Goal: Transaction & Acquisition: Download file/media

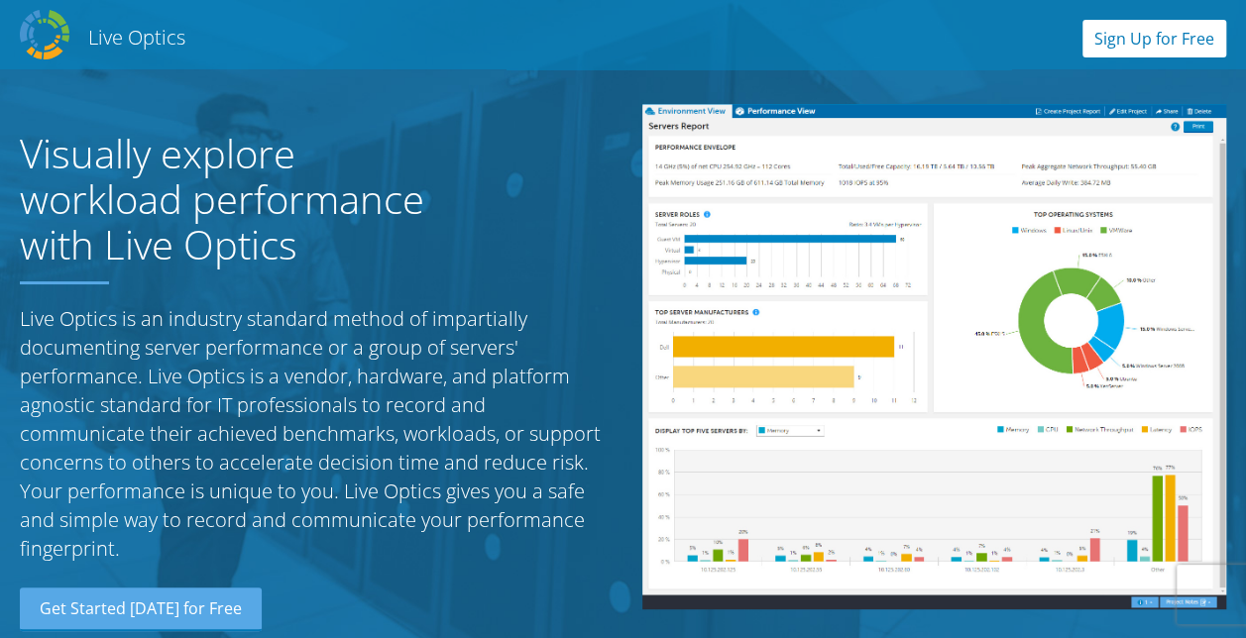
click at [1139, 28] on link "Sign Up for Free" at bounding box center [1154, 39] width 144 height 38
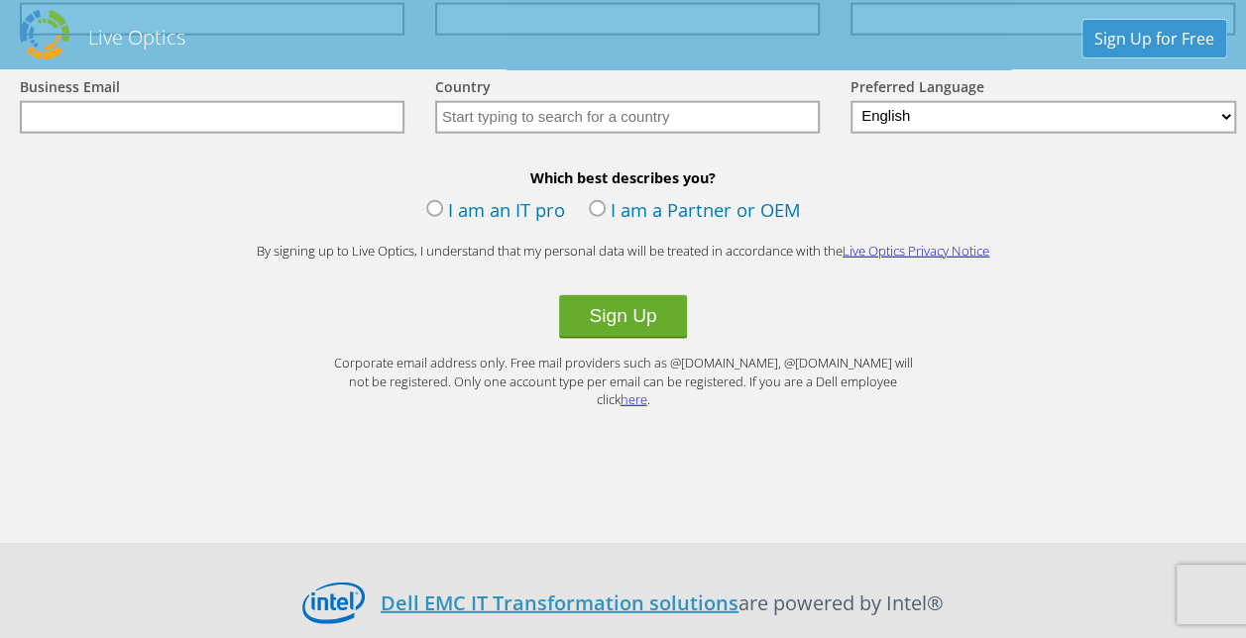
scroll to position [2410, 0]
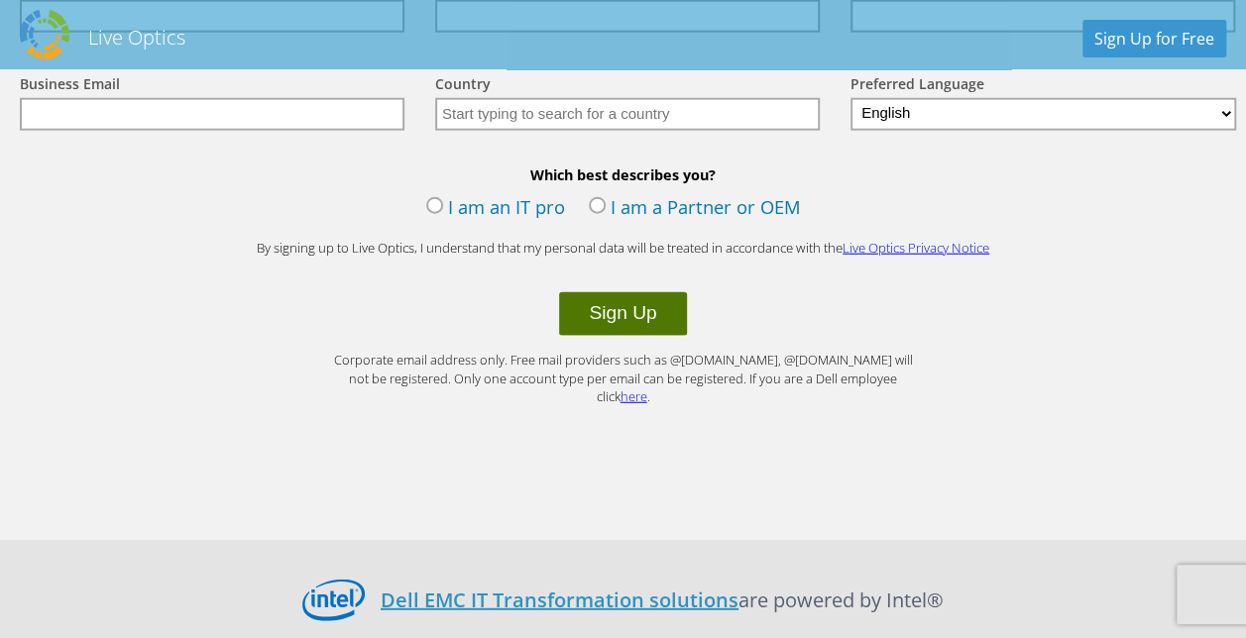
click at [610, 319] on button "Sign Up" at bounding box center [622, 314] width 127 height 44
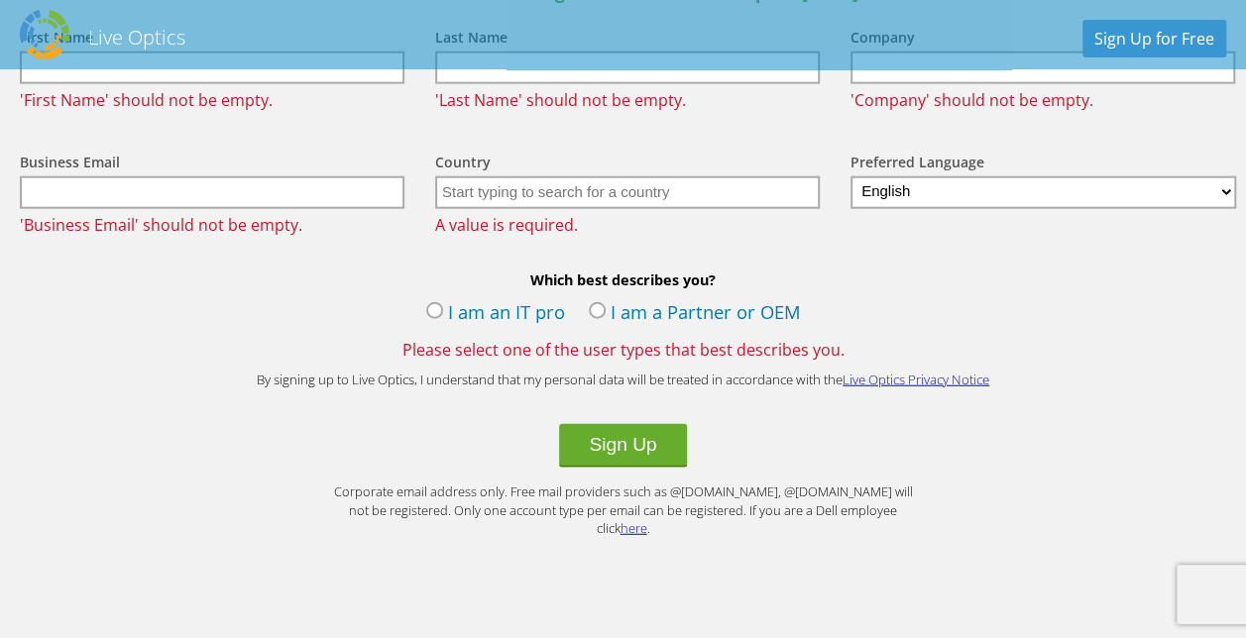
scroll to position [2369, 0]
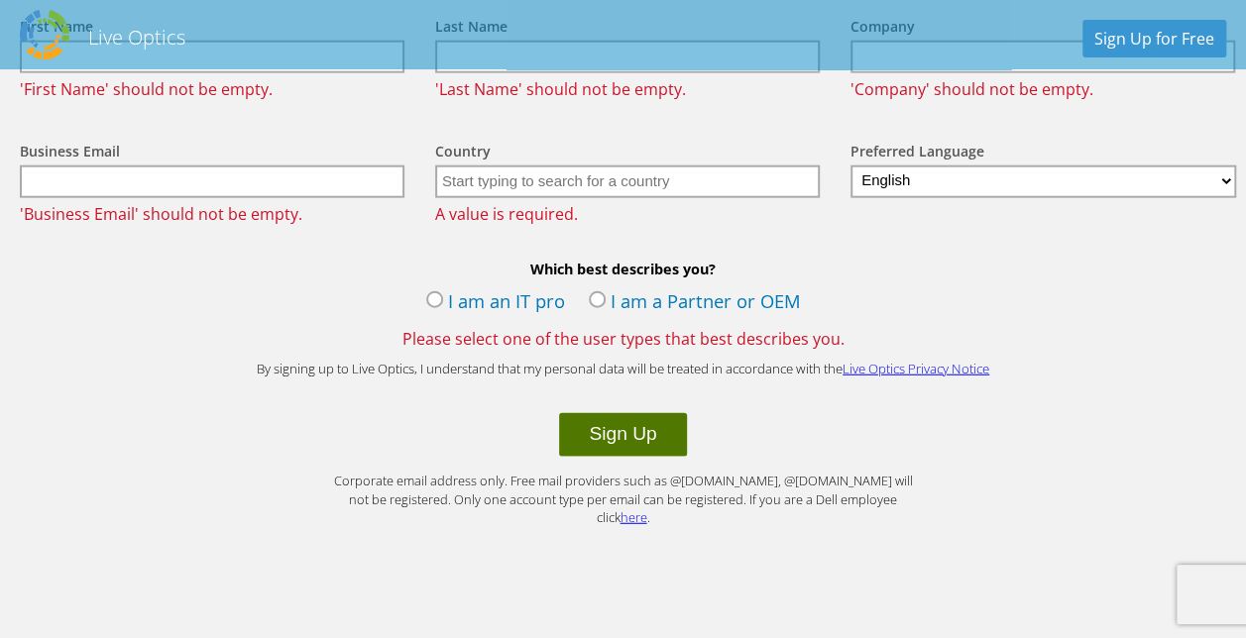
click at [613, 438] on button "Sign Up" at bounding box center [622, 435] width 127 height 44
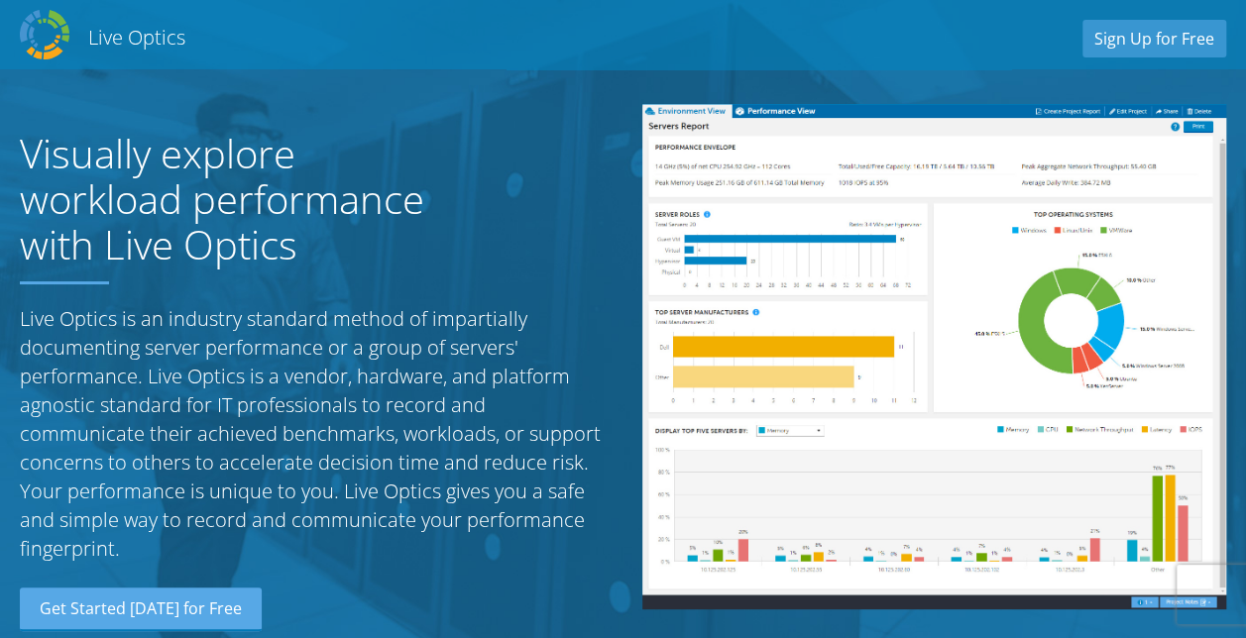
click at [29, 41] on img at bounding box center [45, 35] width 50 height 50
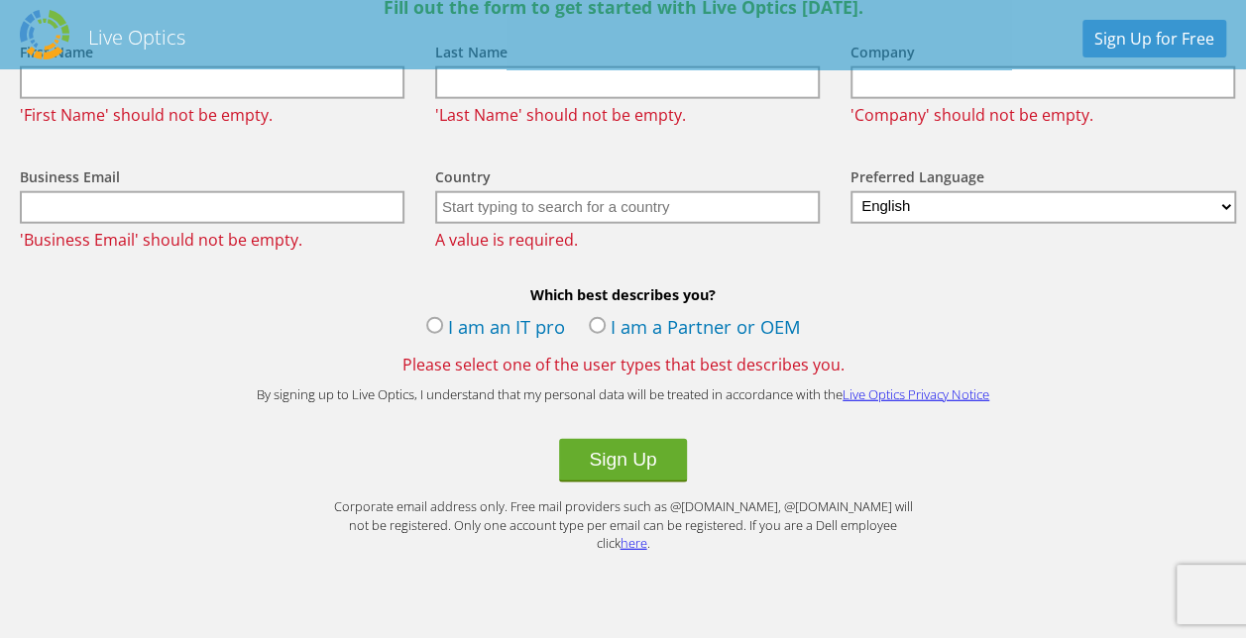
scroll to position [2351, 0]
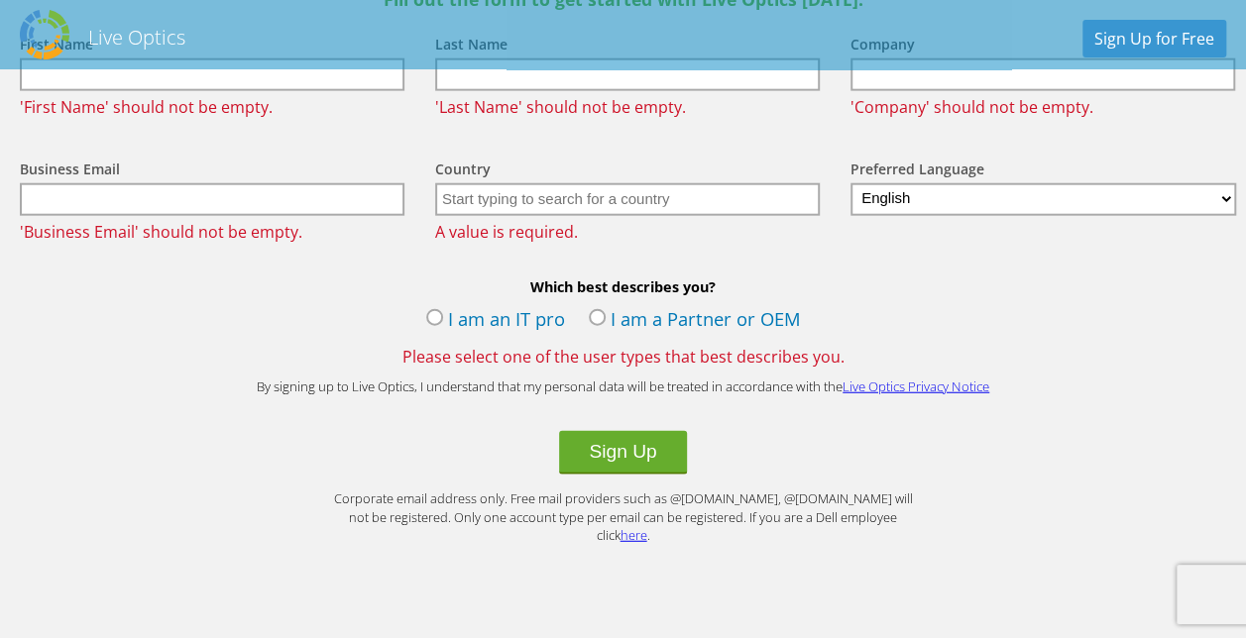
click at [647, 526] on link "here" at bounding box center [633, 535] width 27 height 18
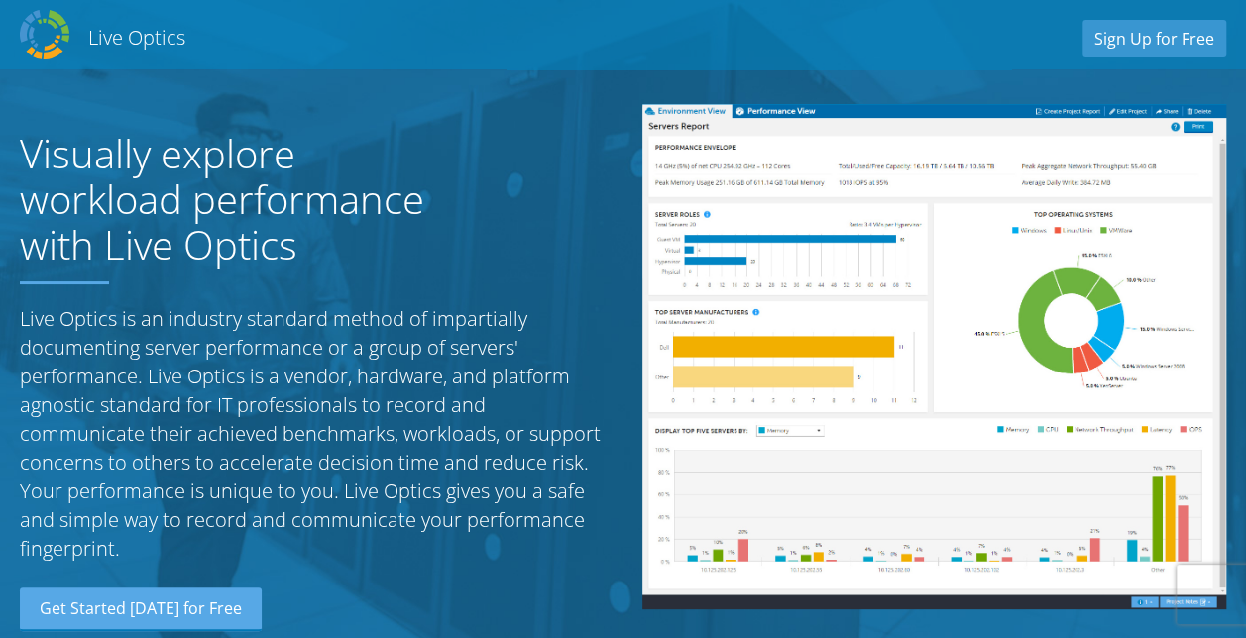
click at [77, 33] on div "Live Optics Live Optics Sign Up for Free" at bounding box center [623, 34] width 1246 height 59
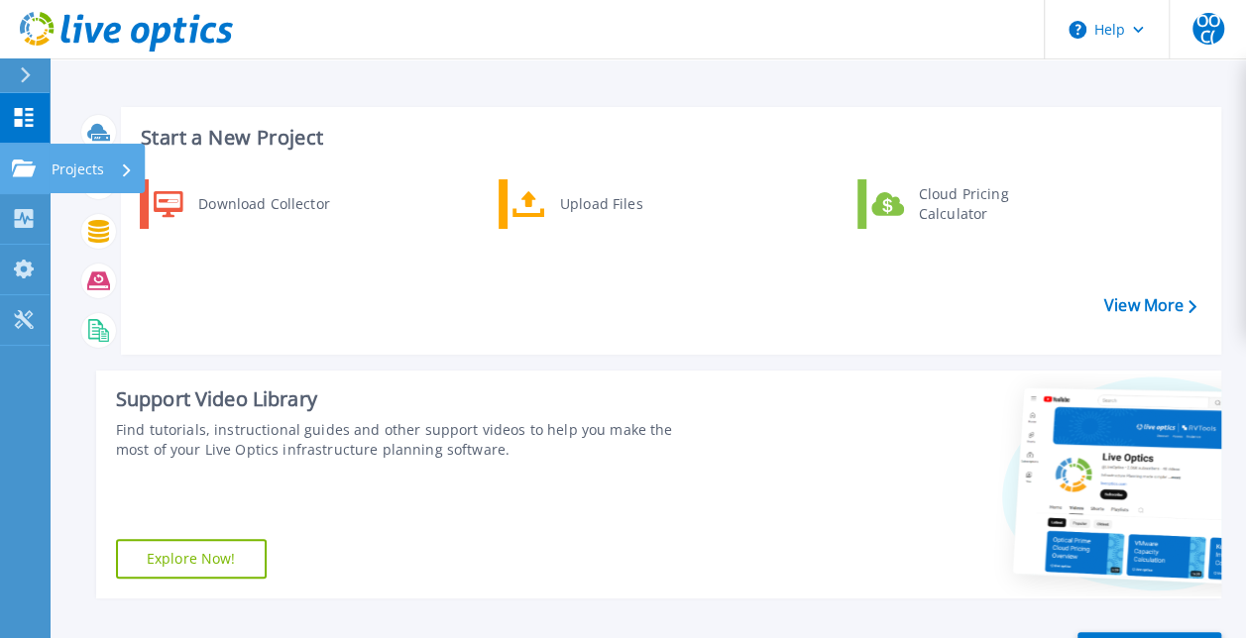
click at [34, 178] on link "Projects Projects" at bounding box center [25, 169] width 50 height 51
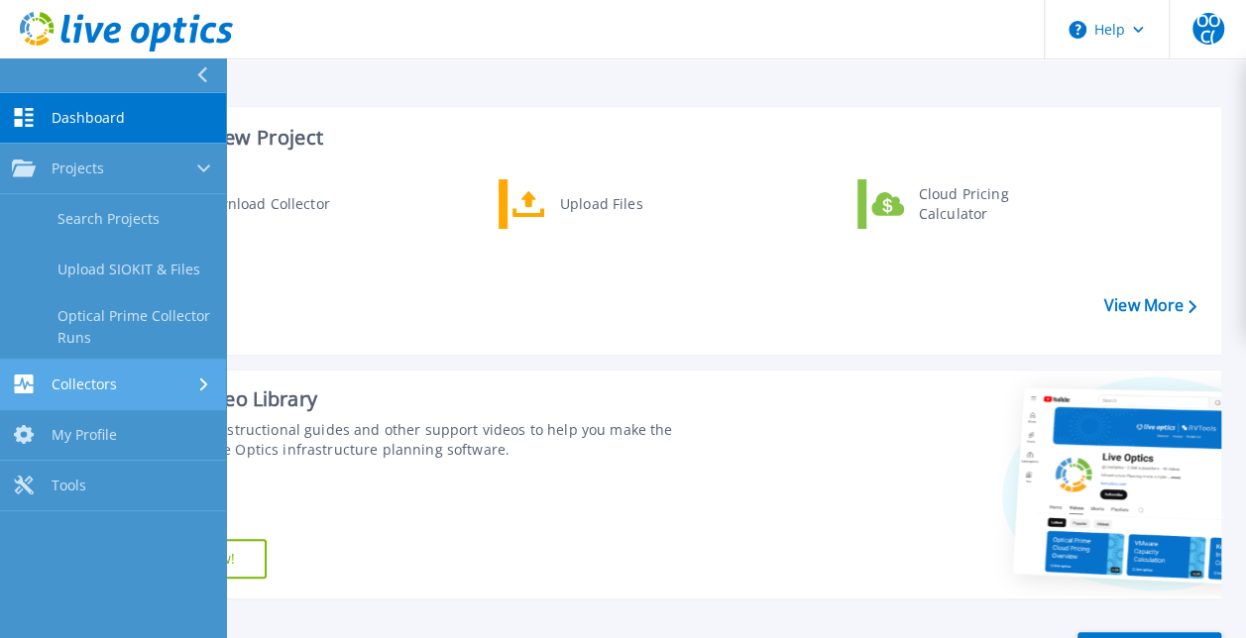
click at [149, 392] on div "Collectors" at bounding box center [113, 384] width 202 height 19
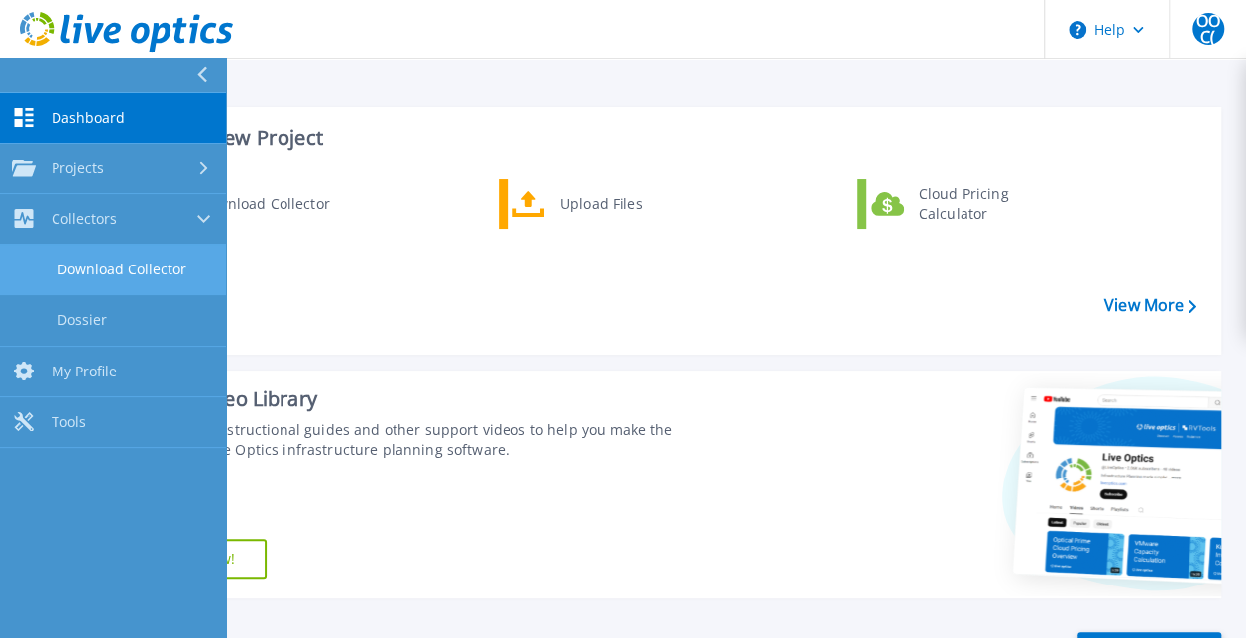
click at [156, 272] on link "Download Collector" at bounding box center [113, 270] width 226 height 51
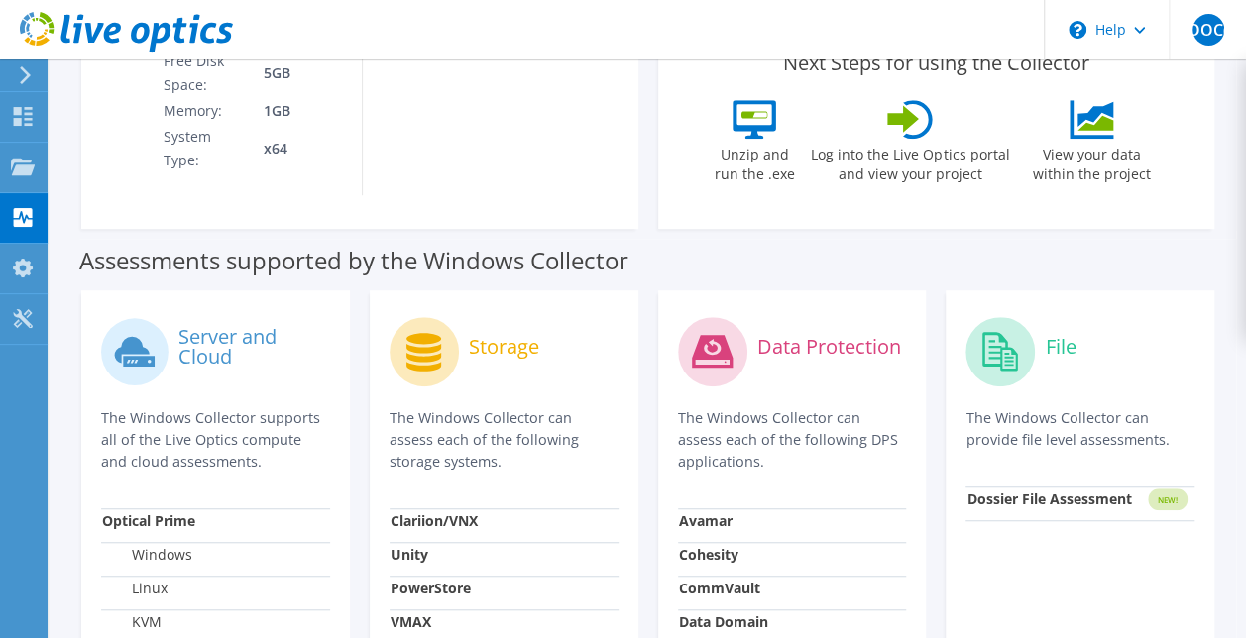
scroll to position [410, 0]
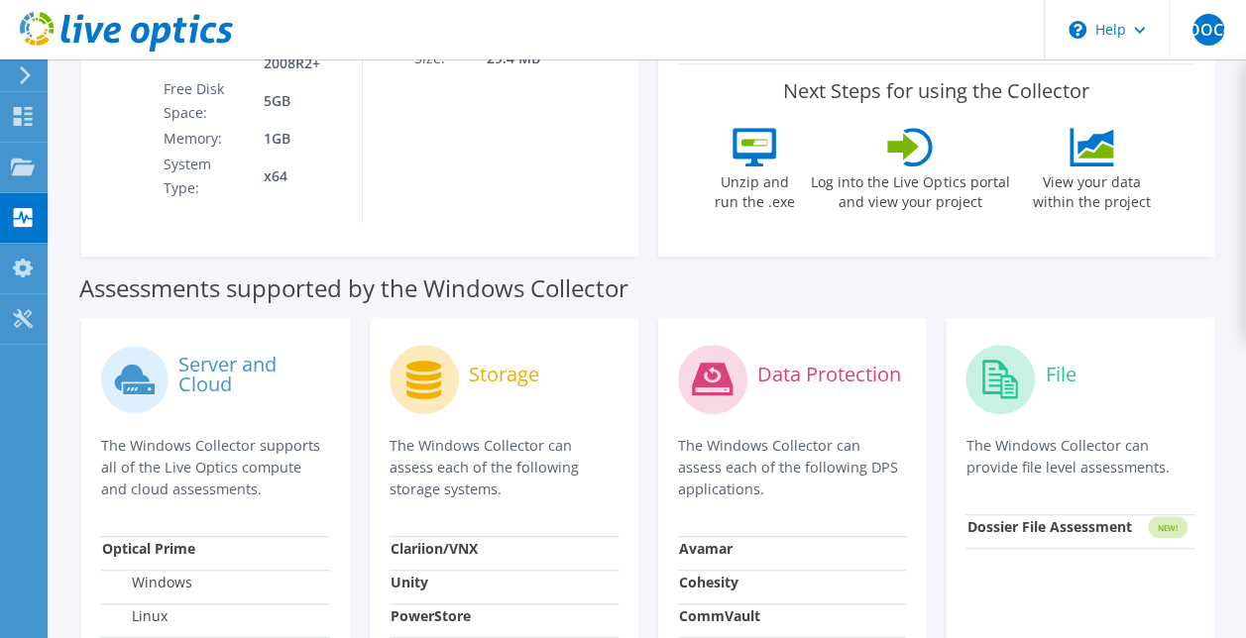
click at [424, 387] on icon at bounding box center [423, 380] width 35 height 39
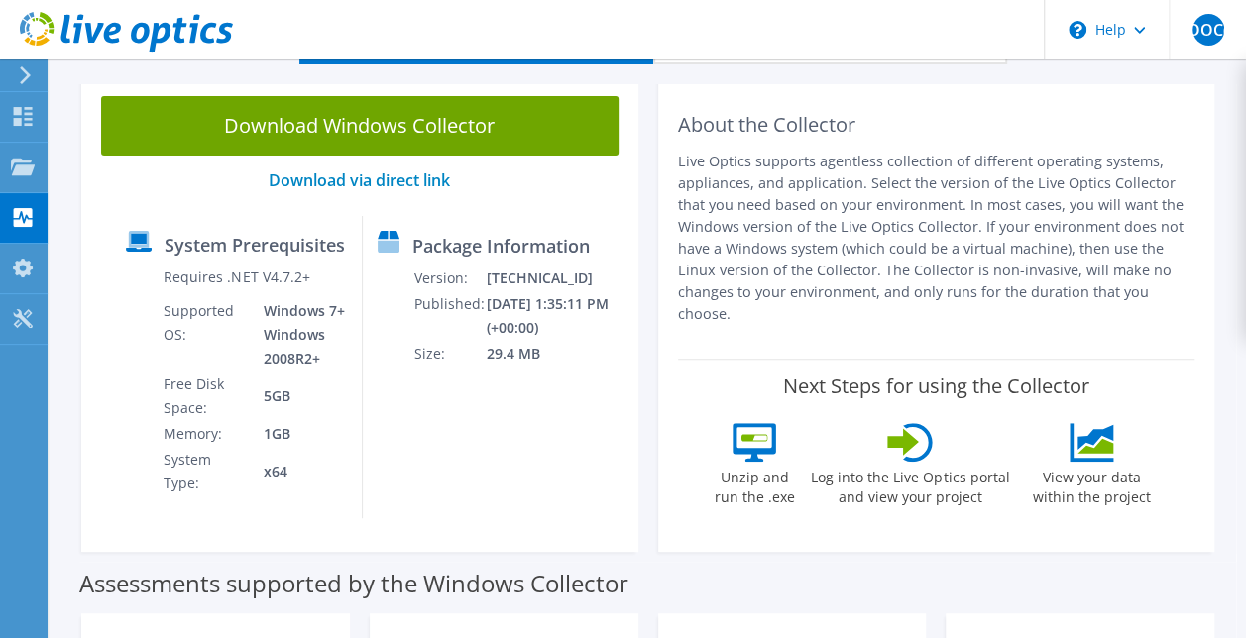
scroll to position [119, 0]
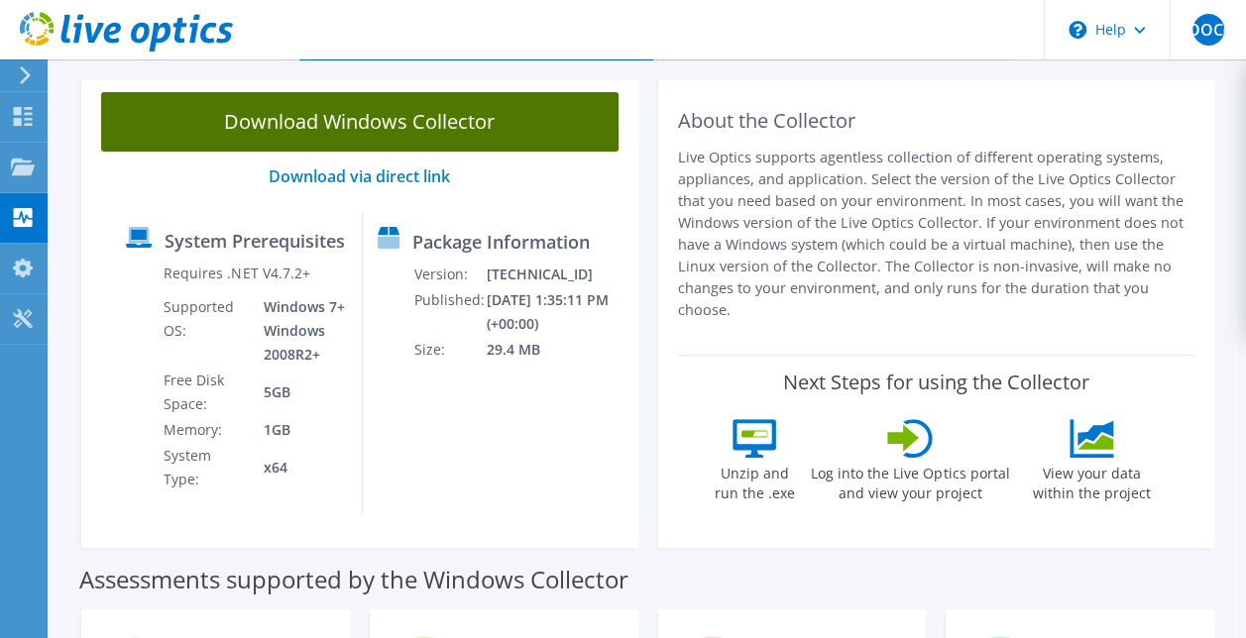
click at [373, 137] on link "Download Windows Collector" at bounding box center [359, 121] width 517 height 59
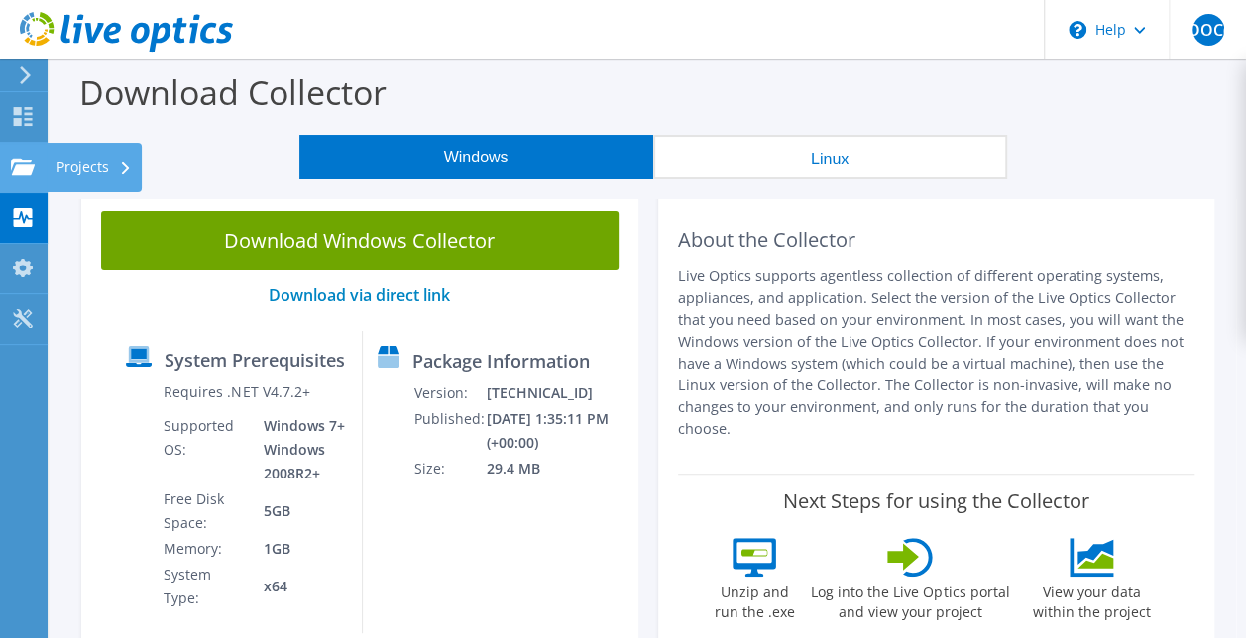
click at [22, 161] on use at bounding box center [23, 166] width 24 height 17
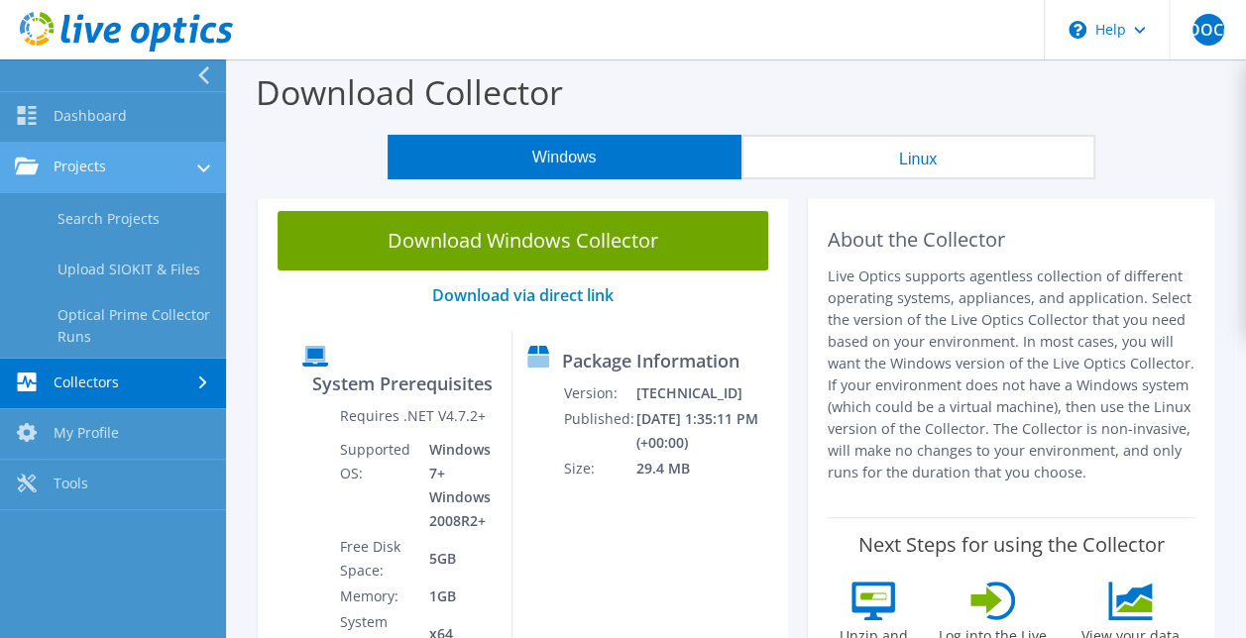
click at [87, 166] on link "Projects" at bounding box center [113, 168] width 226 height 51
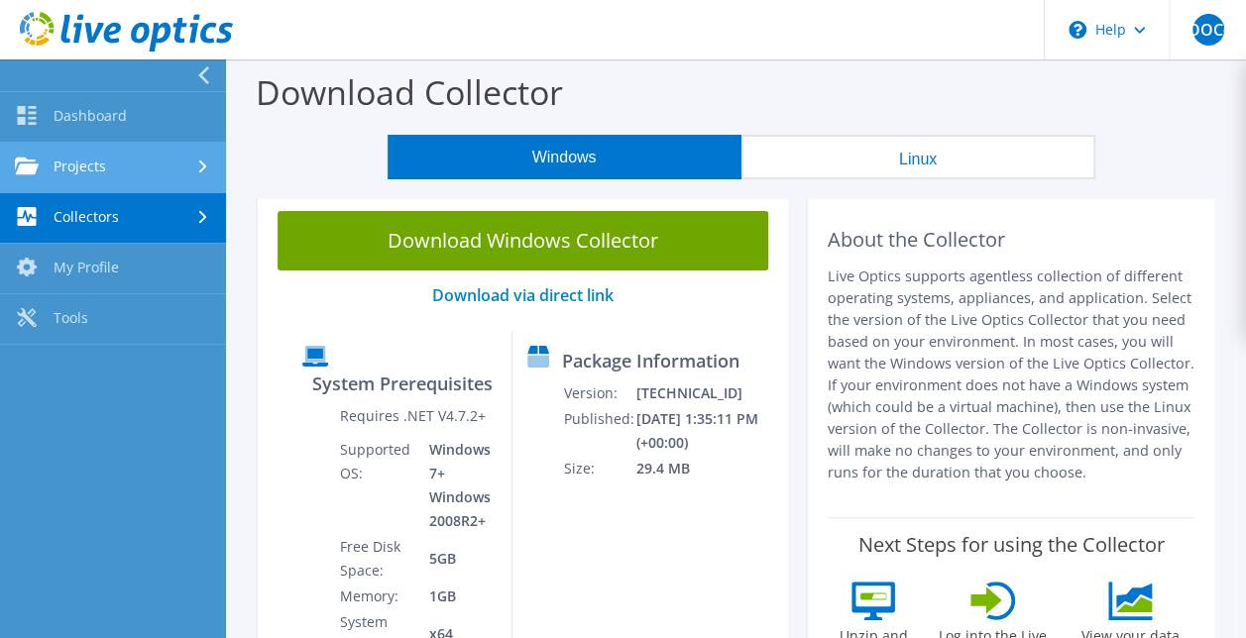
click at [87, 166] on link "Projects" at bounding box center [113, 168] width 226 height 51
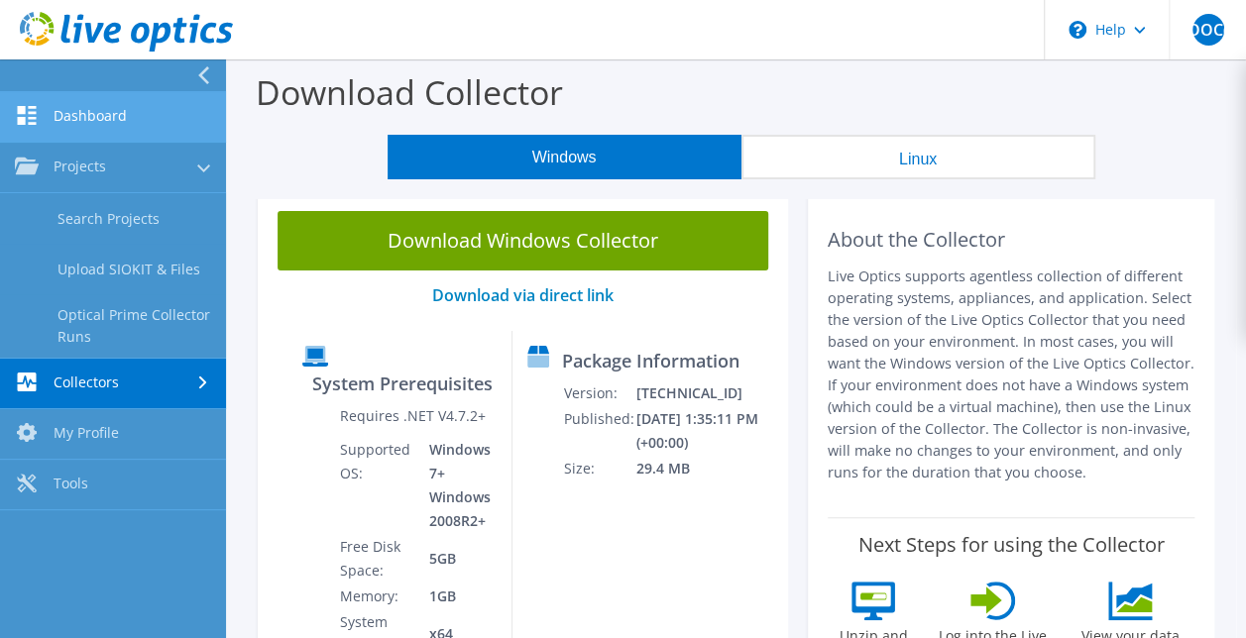
click at [91, 131] on link "Dashboard" at bounding box center [113, 117] width 226 height 51
